Goal: Book appointment/travel/reservation

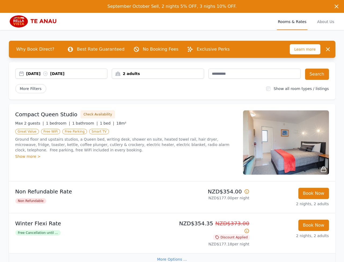
click at [160, 80] on div "2 adults" at bounding box center [158, 74] width 92 height 11
click at [160, 76] on div "2 adults" at bounding box center [158, 73] width 92 height 5
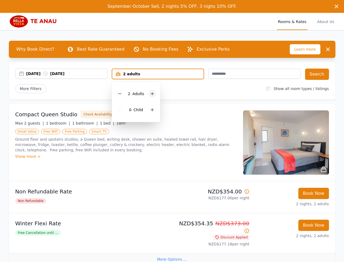
click at [155, 95] on div at bounding box center [152, 94] width 8 height 8
click at [318, 72] on button "Search" at bounding box center [317, 74] width 24 height 11
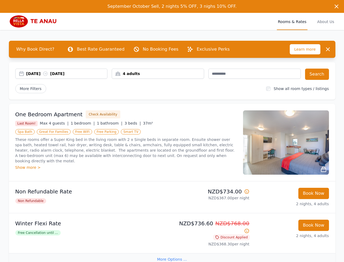
click at [305, 51] on span "Learn more" at bounding box center [305, 49] width 31 height 10
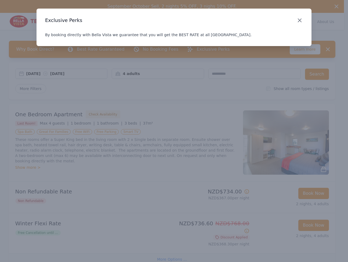
click at [300, 19] on icon "button" at bounding box center [299, 20] width 6 height 6
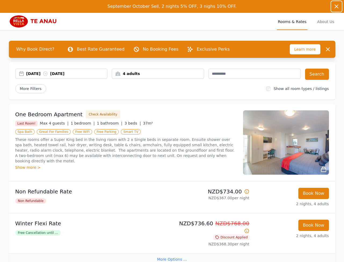
click at [338, 5] on icon "button" at bounding box center [336, 6] width 3 height 3
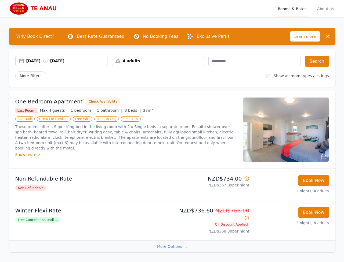
click at [140, 9] on div "Rooms & Rates About Us" at bounding box center [172, 8] width 326 height 17
